Goal: Complete application form

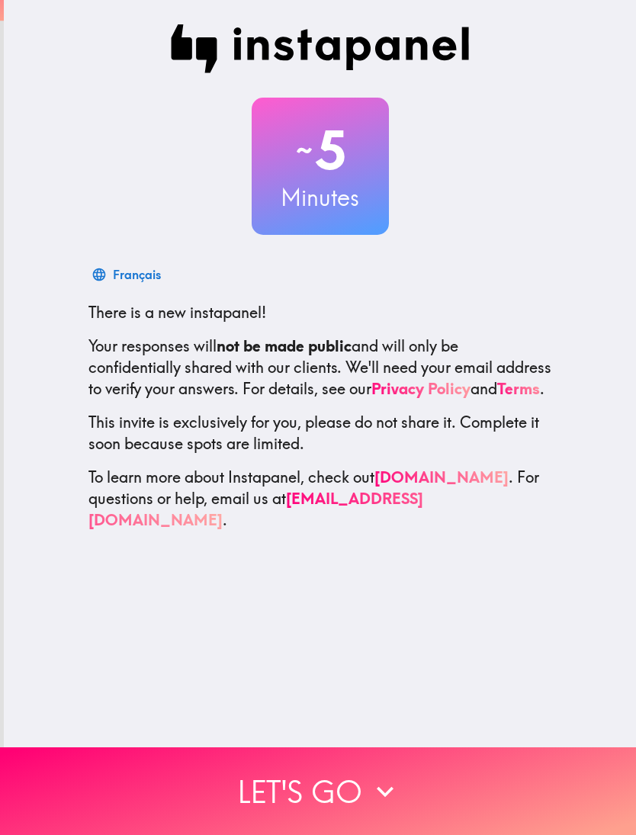
click at [387, 794] on icon "button" at bounding box center [385, 792] width 17 height 11
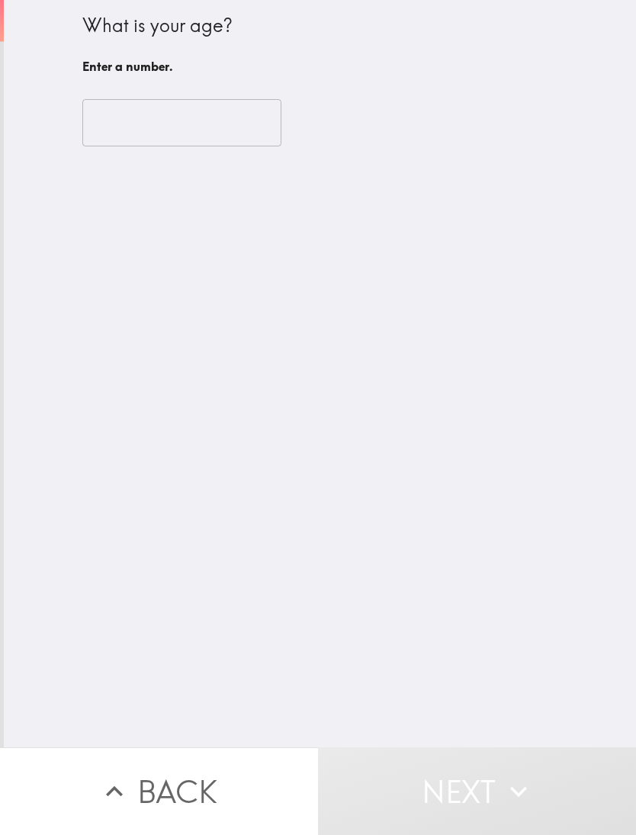
click at [209, 129] on input "number" at bounding box center [181, 122] width 199 height 47
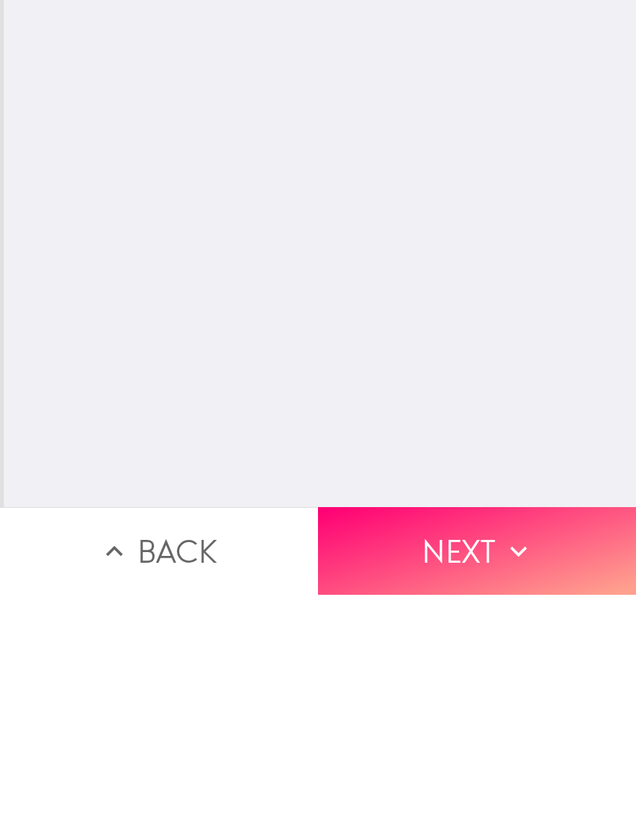
type input "55"
click at [507, 775] on icon "button" at bounding box center [519, 792] width 34 height 34
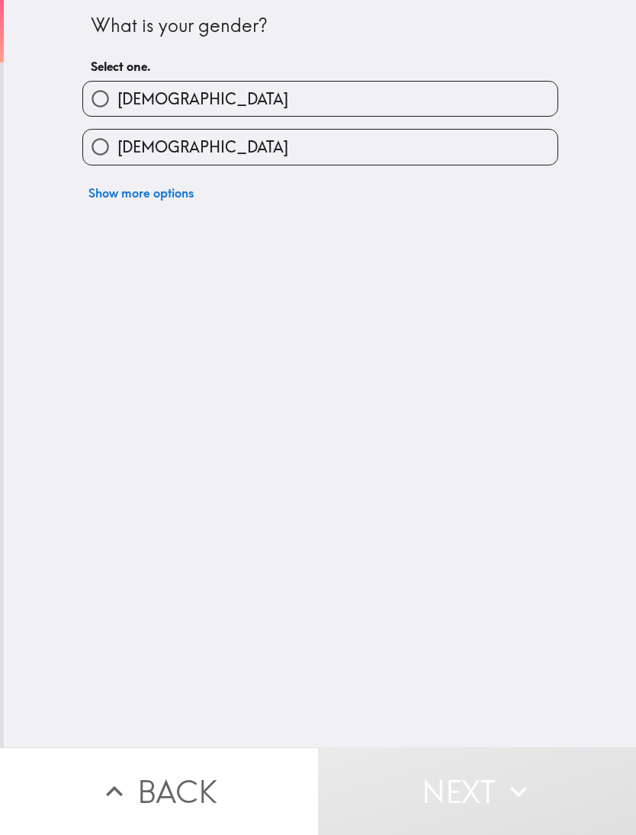
click at [110, 147] on input "[DEMOGRAPHIC_DATA]" at bounding box center [100, 147] width 34 height 34
radio input "true"
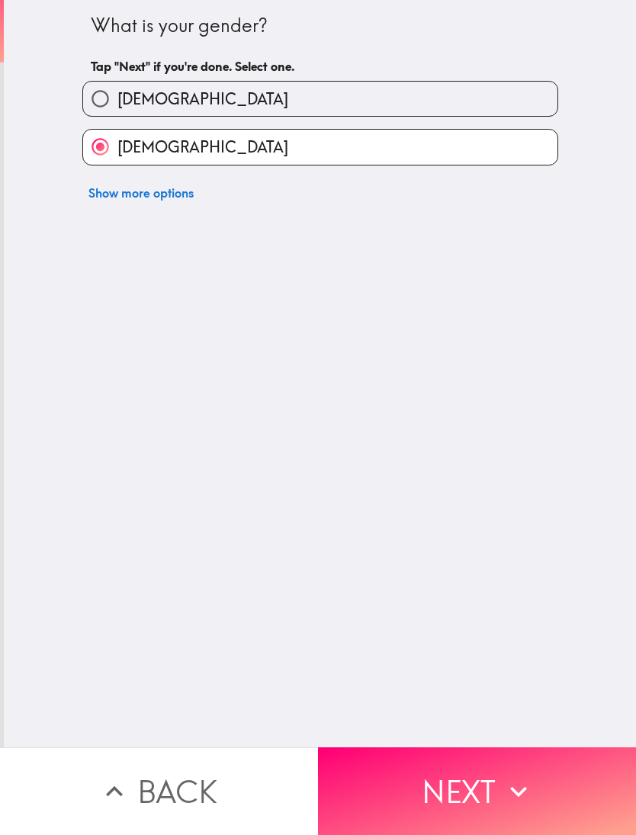
click at [495, 775] on button "Next" at bounding box center [477, 792] width 318 height 88
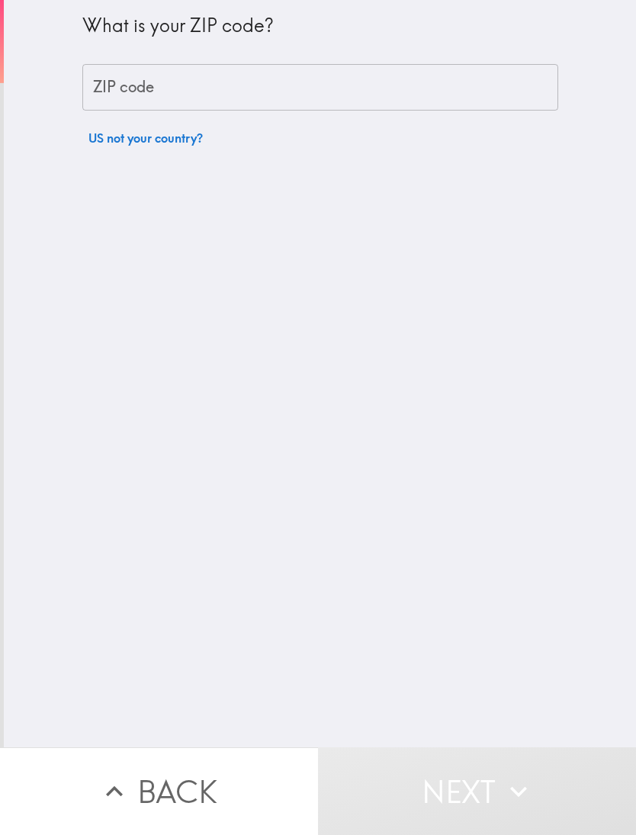
click at [274, 97] on input "ZIP code" at bounding box center [320, 87] width 476 height 47
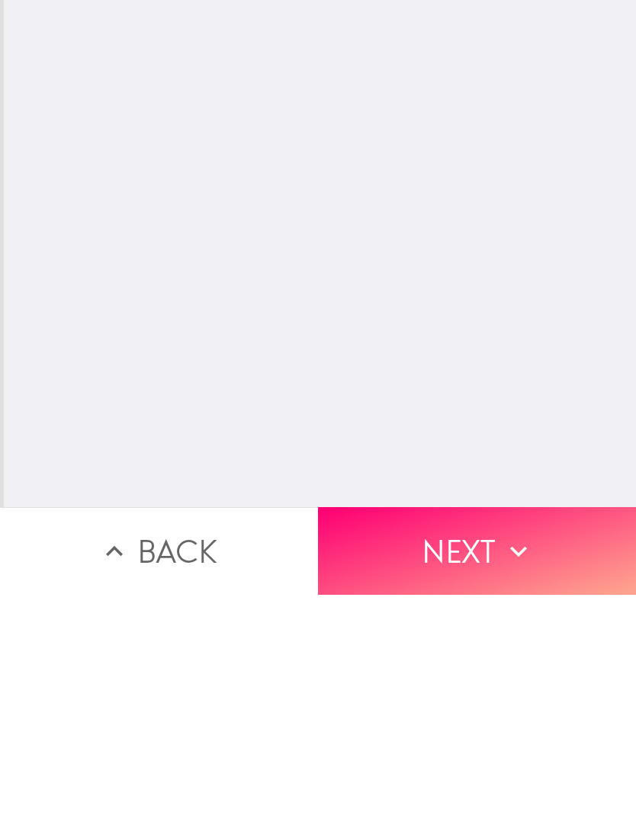
type input "11978"
click at [517, 775] on icon "button" at bounding box center [519, 792] width 34 height 34
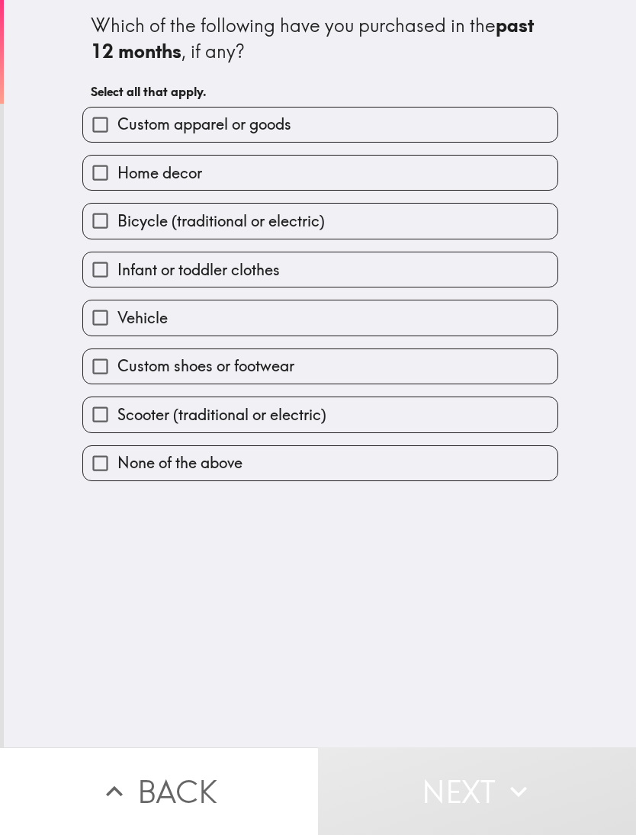
click at [103, 473] on input "None of the above" at bounding box center [100, 463] width 34 height 34
checkbox input "true"
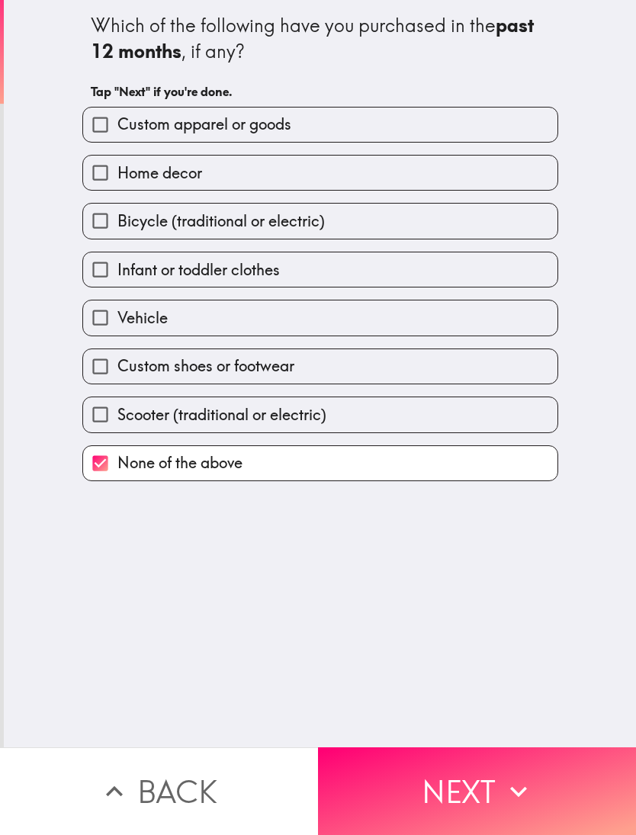
click at [482, 770] on button "Next" at bounding box center [477, 792] width 318 height 88
